Goal: Register for event/course

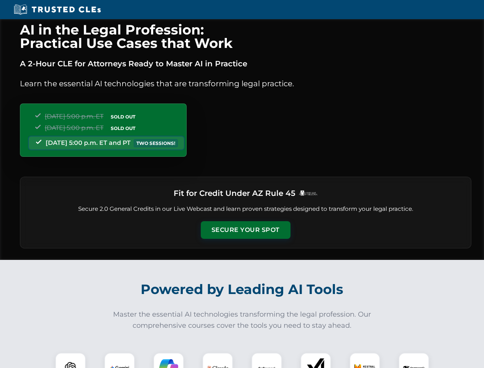
click at [245, 230] on button "Secure Your Spot" at bounding box center [246, 230] width 90 height 18
click at [70, 360] on img at bounding box center [70, 368] width 22 height 22
click at [119, 360] on img at bounding box center [119, 367] width 19 height 19
